Goal: Find specific page/section: Find specific page/section

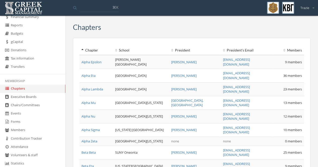
scroll to position [141, 0]
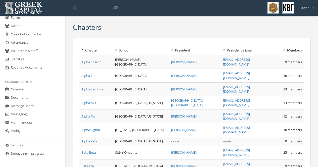
click at [16, 114] on link "Messaging" at bounding box center [32, 115] width 65 height 8
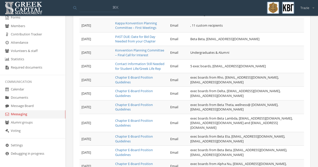
scroll to position [185, 0]
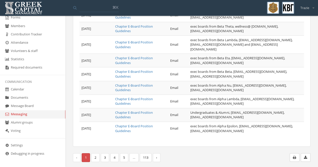
click at [125, 159] on link "5" at bounding box center [124, 158] width 8 height 9
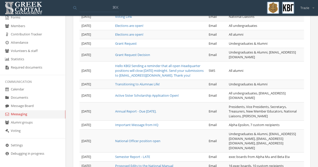
scroll to position [123, 0]
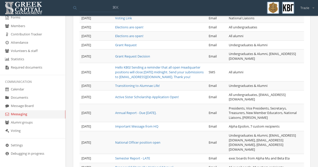
click at [29, 97] on link "Documents" at bounding box center [32, 98] width 65 height 8
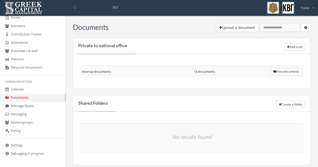
click at [285, 68] on button "View documents" at bounding box center [286, 72] width 31 height 8
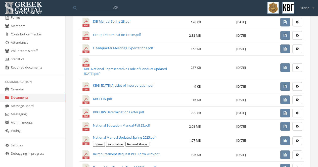
scroll to position [135, 0]
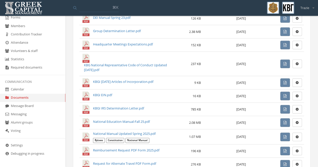
click at [298, 135] on icon "button" at bounding box center [297, 137] width 3 height 4
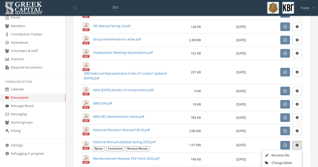
scroll to position [126, 0]
